Goal: Transaction & Acquisition: Purchase product/service

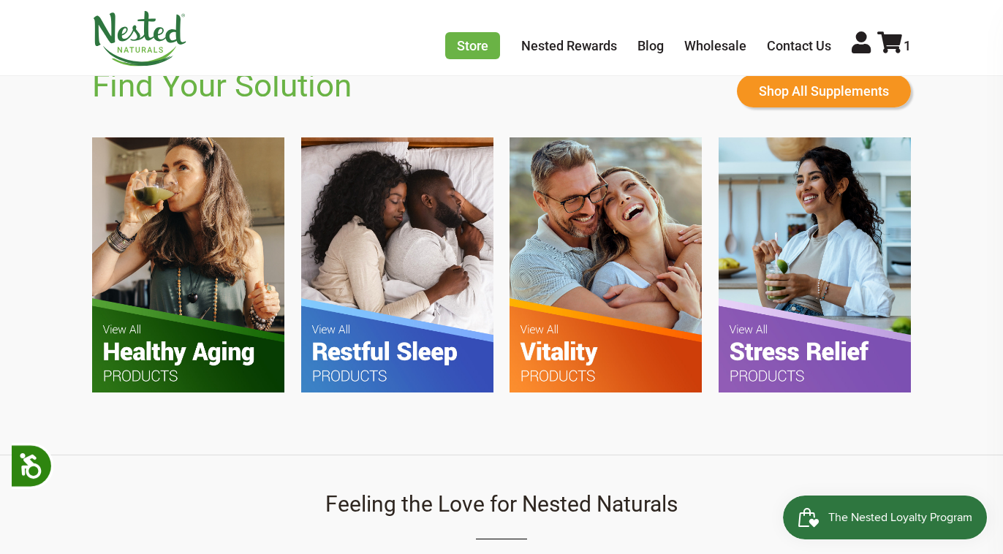
scroll to position [869, 0]
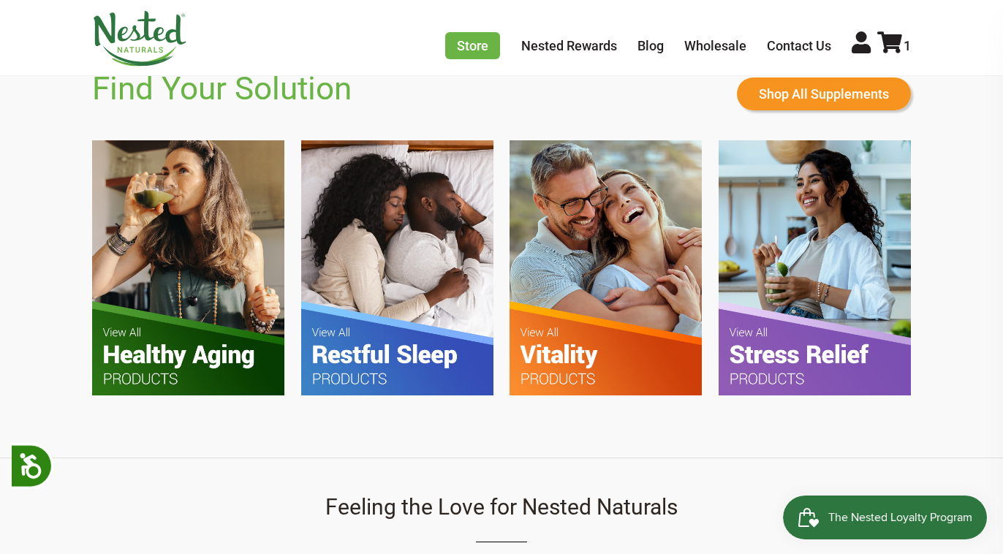
click at [543, 313] on img at bounding box center [605, 267] width 192 height 255
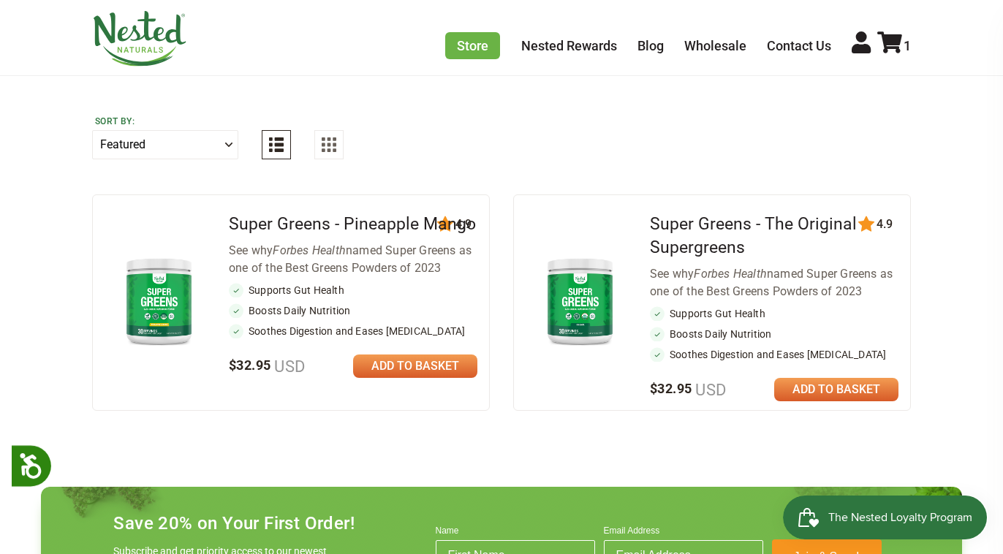
scroll to position [539, 0]
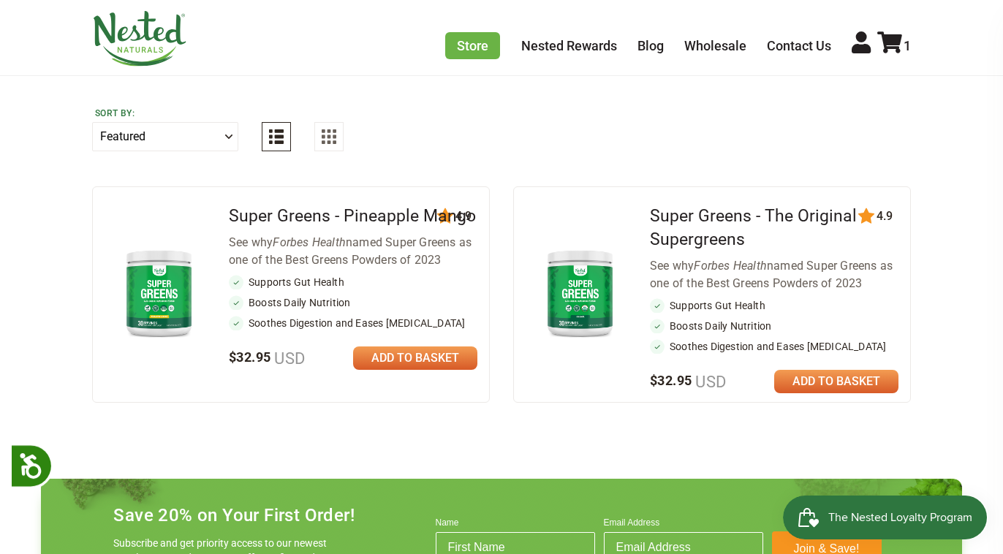
click at [827, 371] on link at bounding box center [836, 381] width 124 height 23
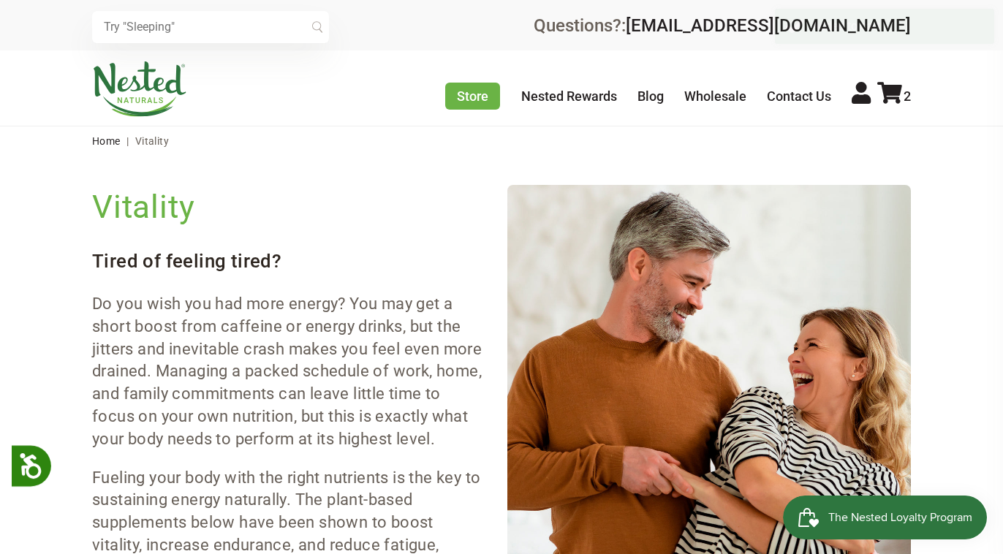
scroll to position [0, 0]
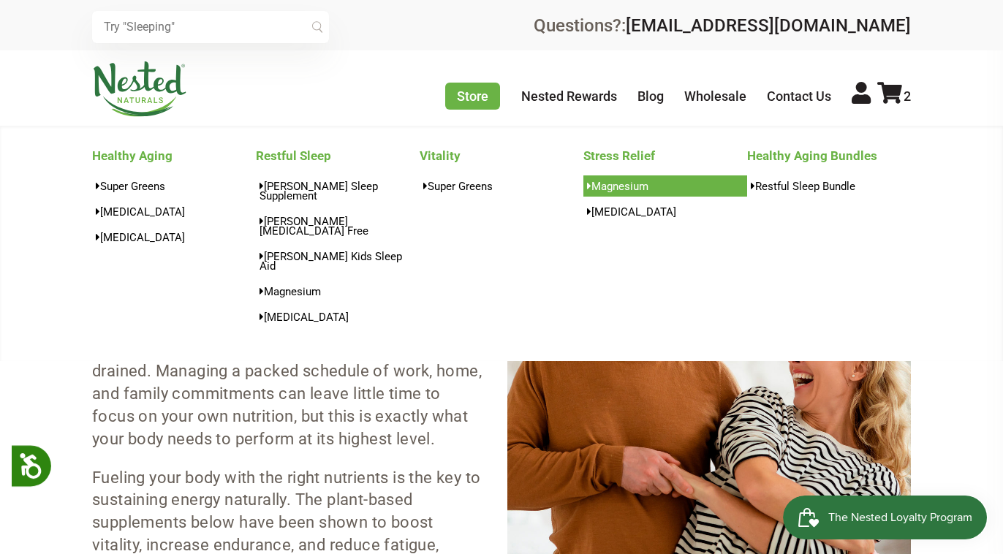
click at [637, 189] on link "Magnesium" at bounding box center [665, 185] width 164 height 21
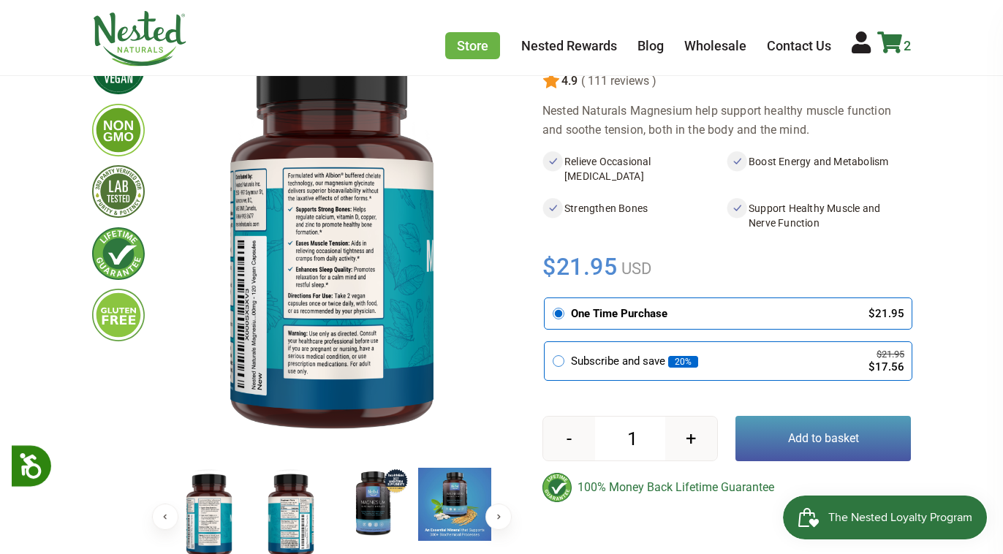
click at [889, 44] on icon at bounding box center [889, 42] width 25 height 22
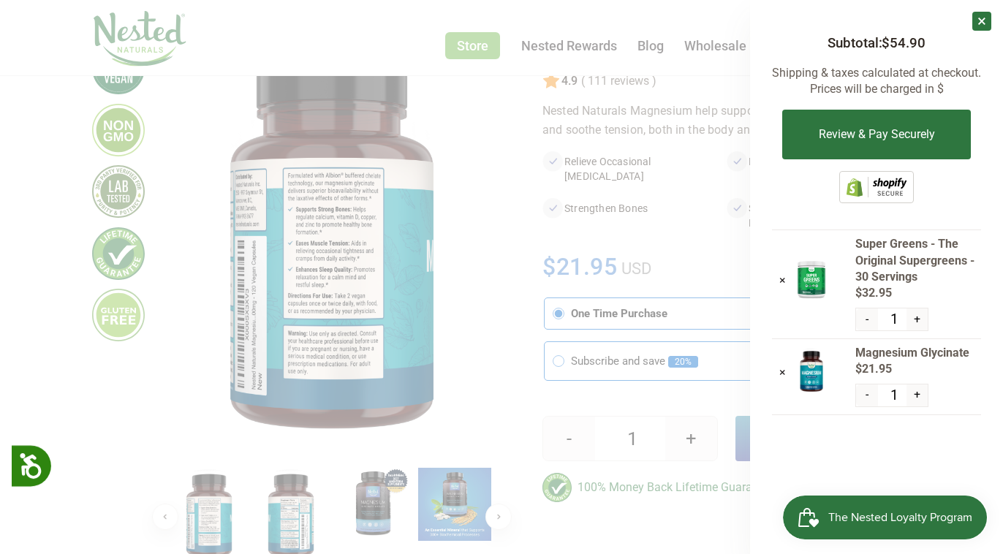
click at [865, 397] on button "-" at bounding box center [866, 395] width 21 height 22
click at [781, 368] on link "×" at bounding box center [782, 372] width 7 height 14
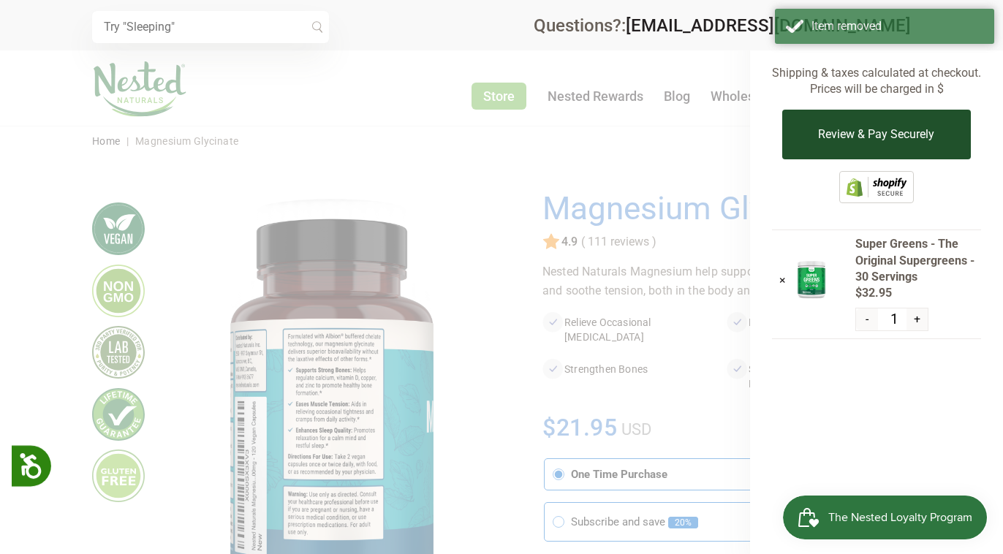
click at [866, 125] on button "Review & Pay Securely" at bounding box center [876, 135] width 188 height 50
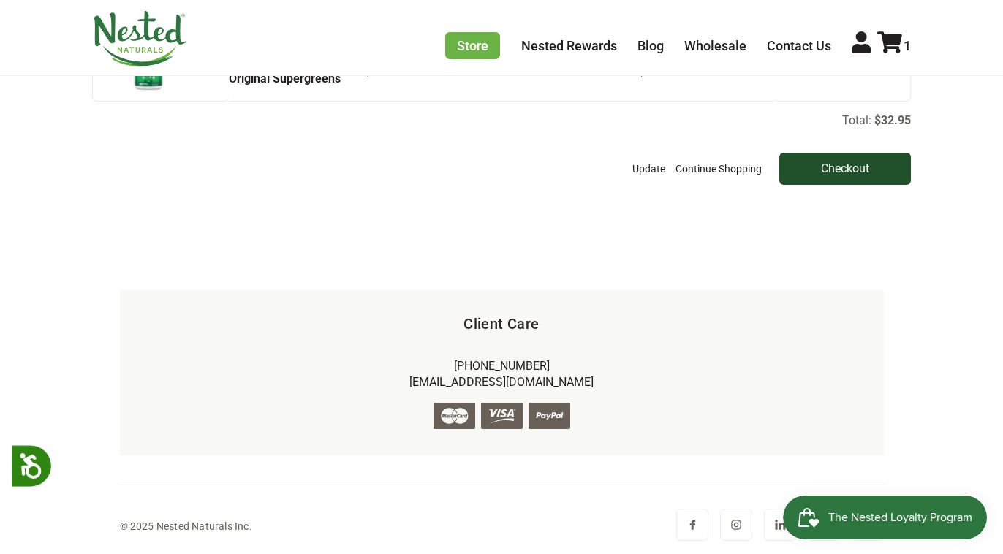
scroll to position [228, 0]
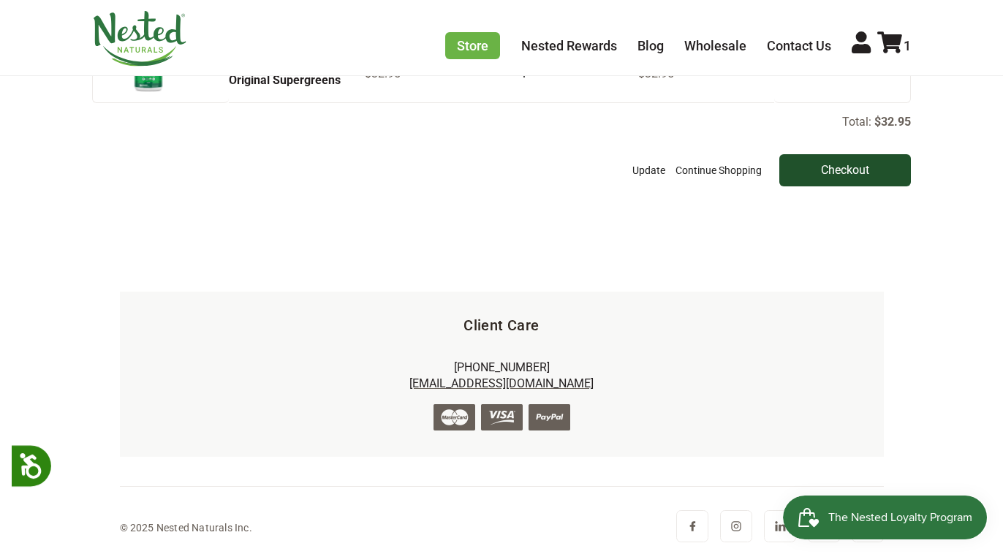
click at [838, 164] on input "Checkout" at bounding box center [845, 170] width 132 height 32
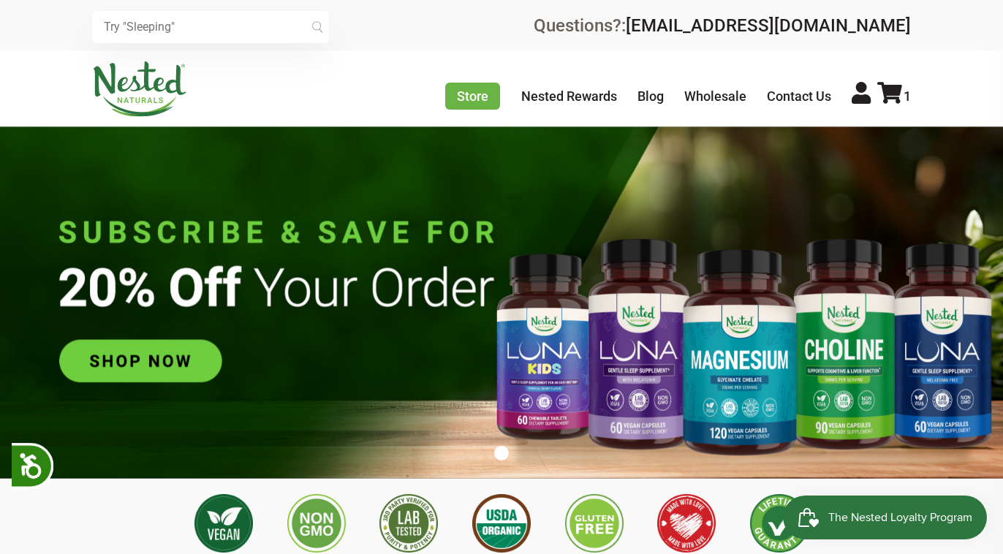
scroll to position [0, 2568]
